Goal: Information Seeking & Learning: Learn about a topic

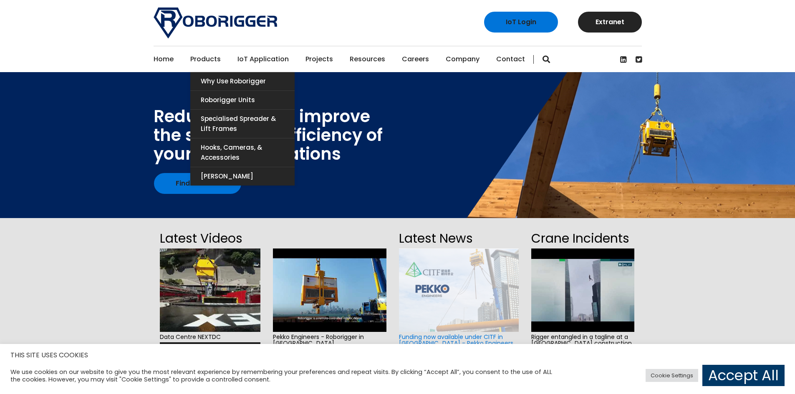
click at [210, 62] on link "Products" at bounding box center [205, 59] width 30 height 26
click at [229, 82] on link "Why use Roborigger" at bounding box center [242, 81] width 104 height 18
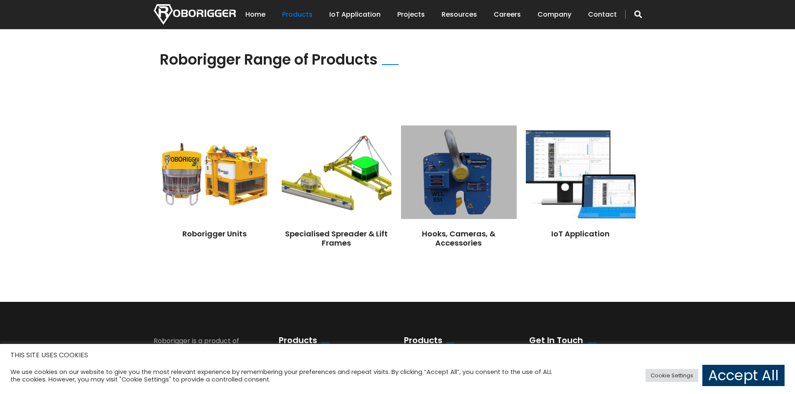
scroll to position [604, 0]
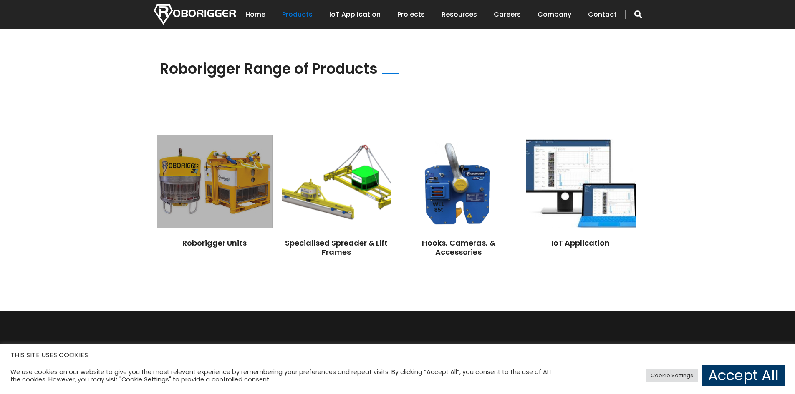
click at [258, 172] on img at bounding box center [214, 181] width 115 height 93
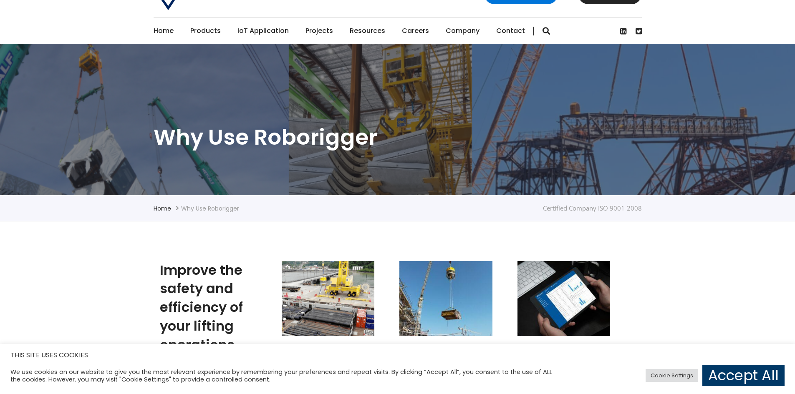
scroll to position [0, 0]
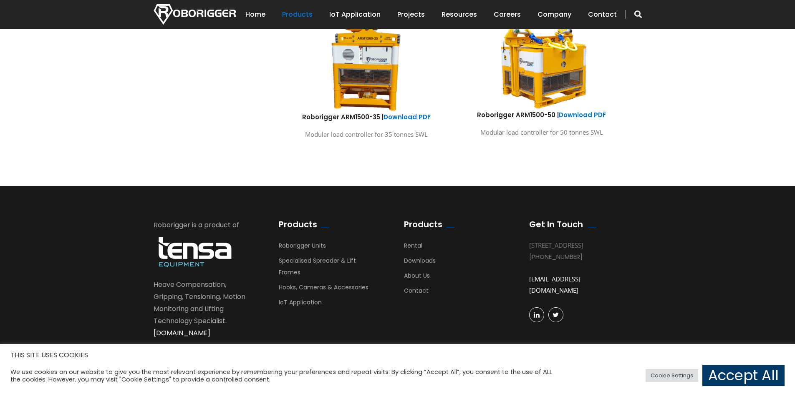
scroll to position [468, 0]
